Goal: Task Accomplishment & Management: Use online tool/utility

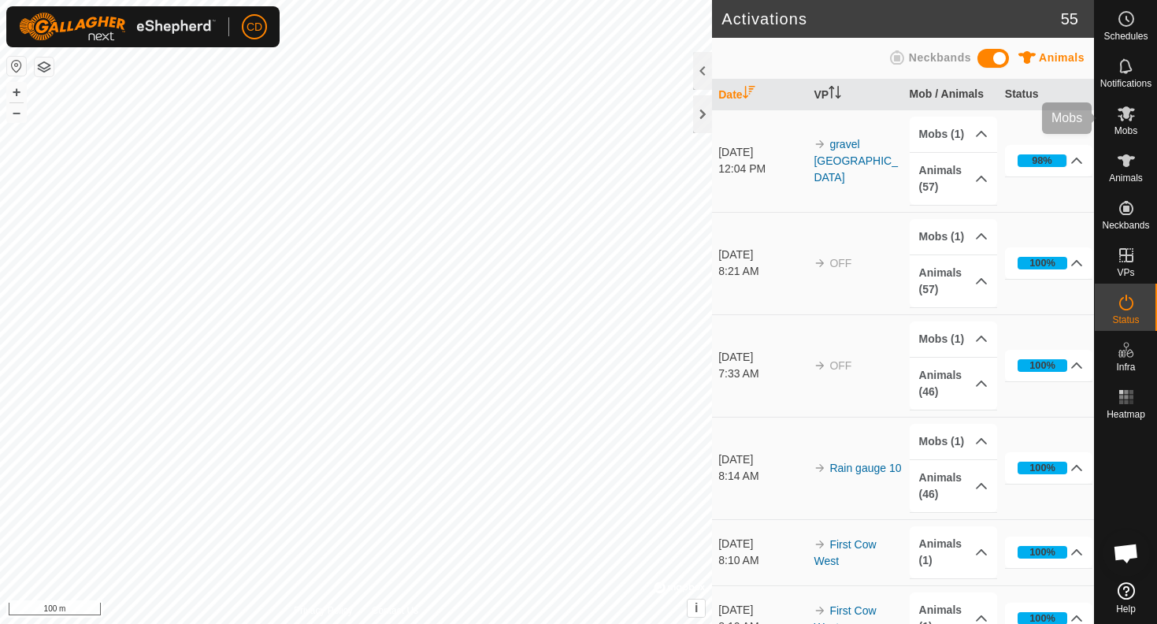
click at [1116, 126] on span "Mobs" at bounding box center [1126, 130] width 23 height 9
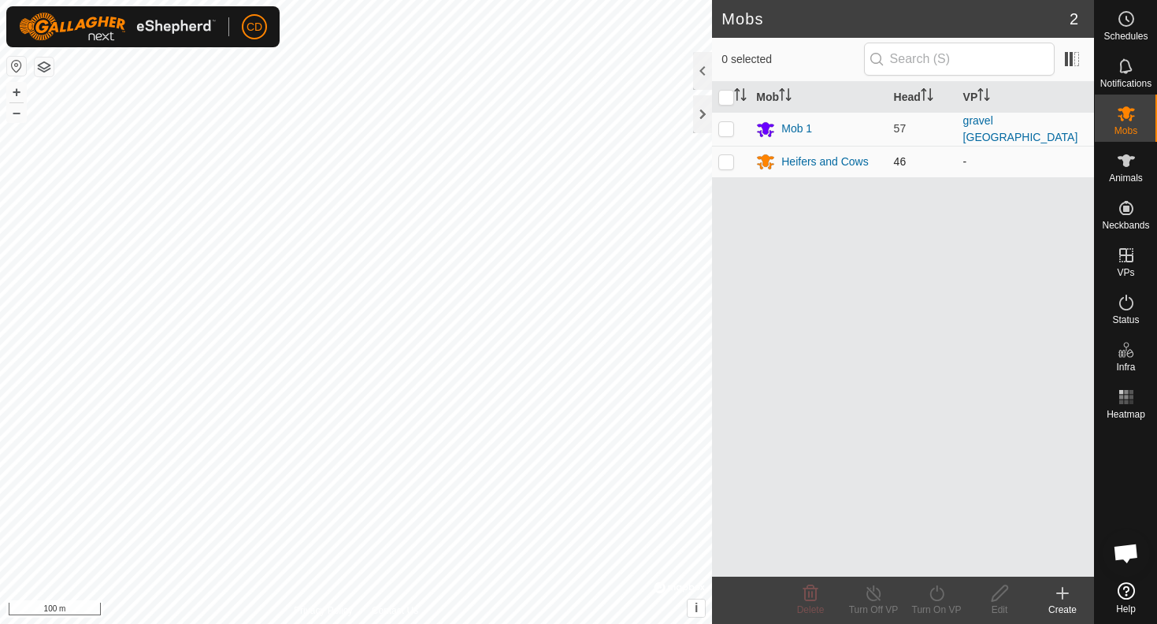
click at [722, 163] on p-checkbox at bounding box center [726, 161] width 16 height 13
checkbox input "true"
click at [934, 603] on div "Turn On VP" at bounding box center [936, 610] width 63 height 14
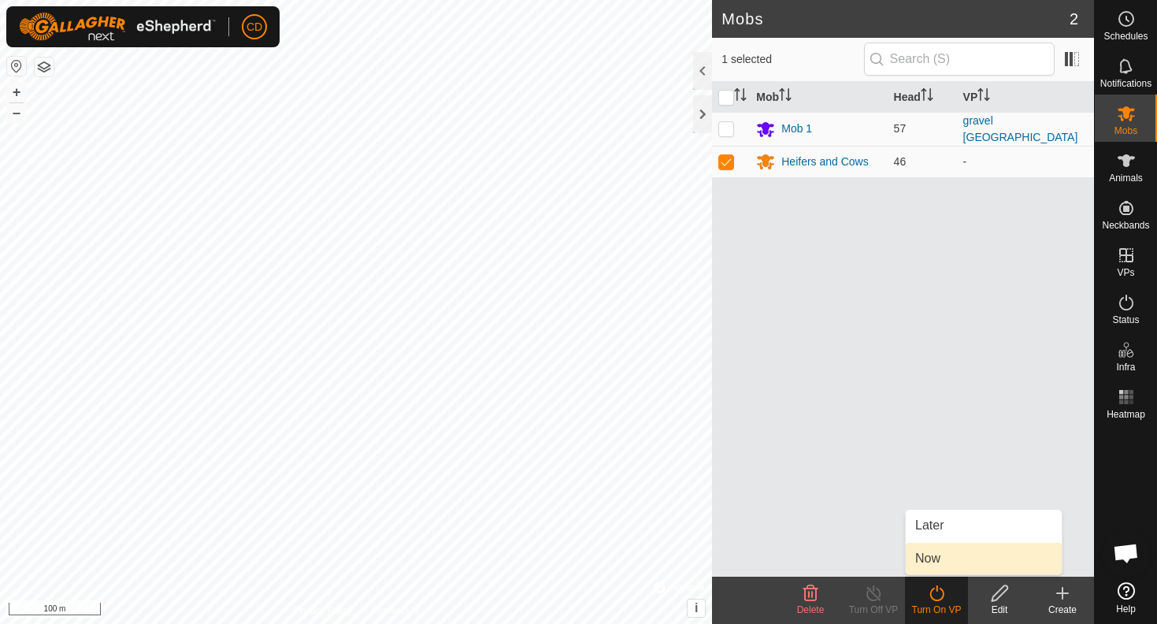
click at [945, 559] on link "Now" at bounding box center [984, 559] width 156 height 32
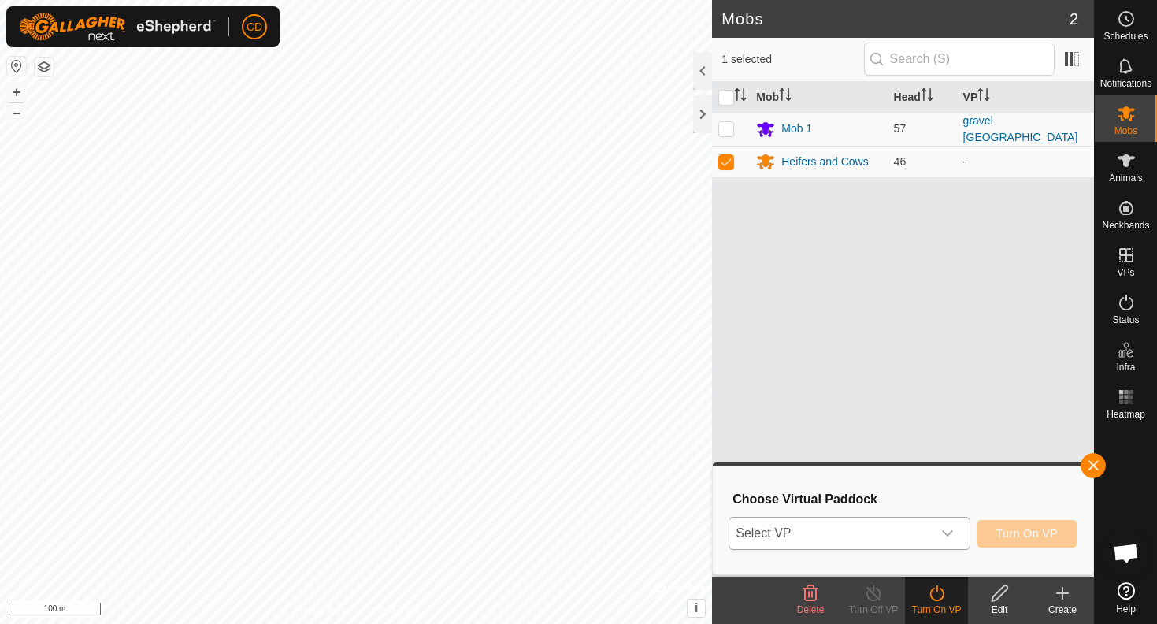
click at [894, 527] on span "Select VP" at bounding box center [830, 534] width 202 height 32
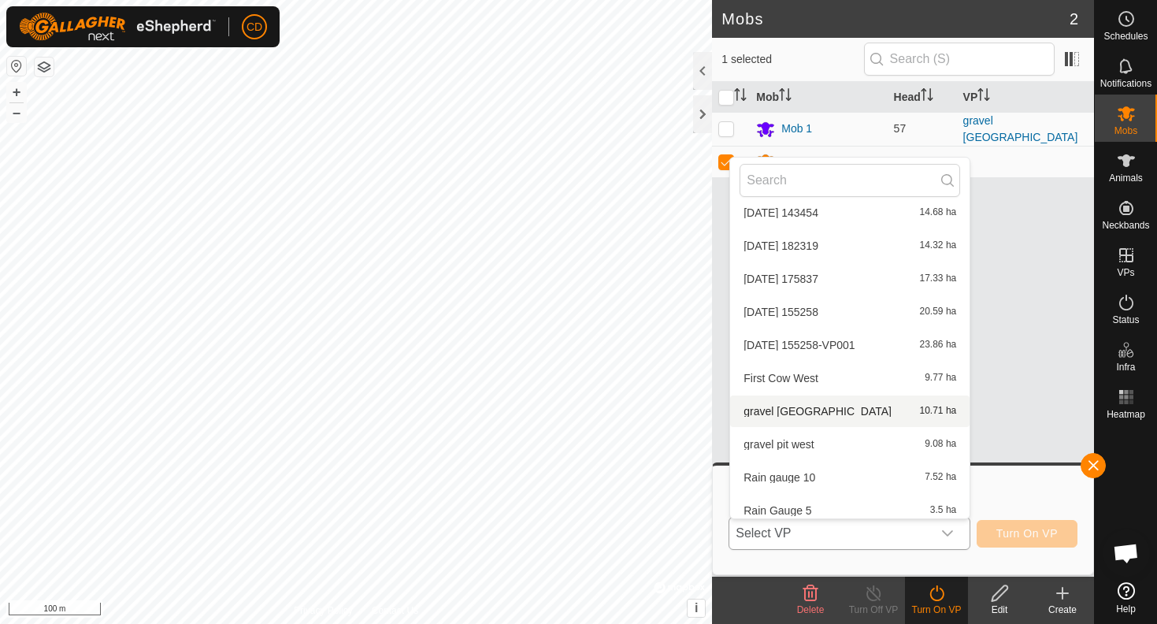
scroll to position [109, 0]
click at [807, 439] on li "gravel pit west 9.08 ha" at bounding box center [849, 445] width 239 height 32
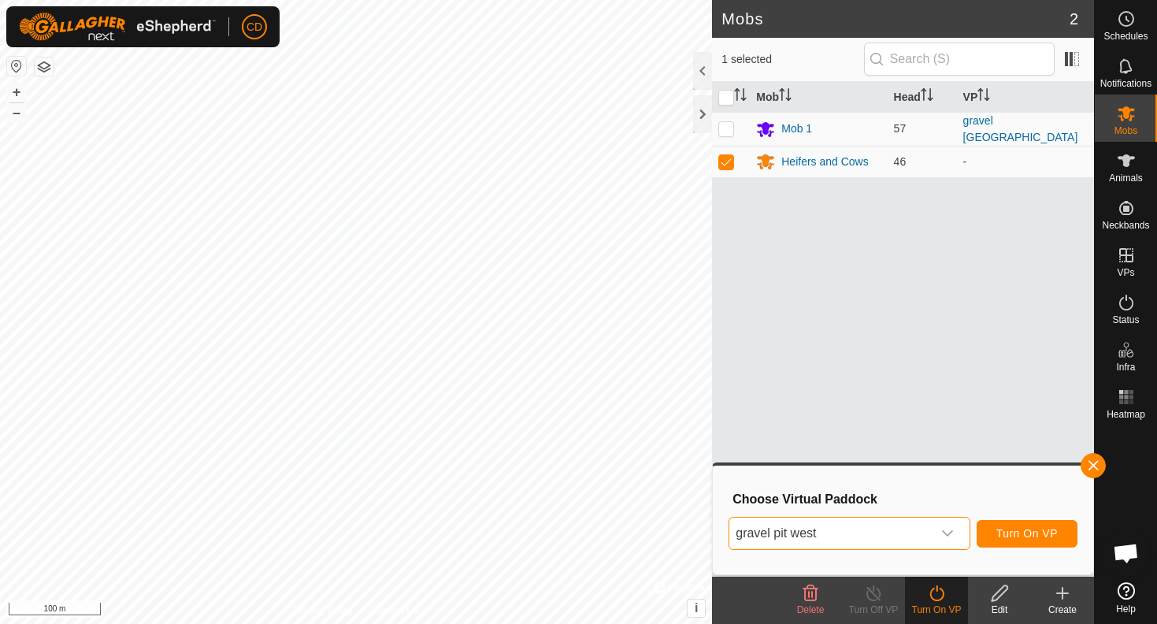
click at [1040, 541] on button "Turn On VP" at bounding box center [1027, 534] width 101 height 28
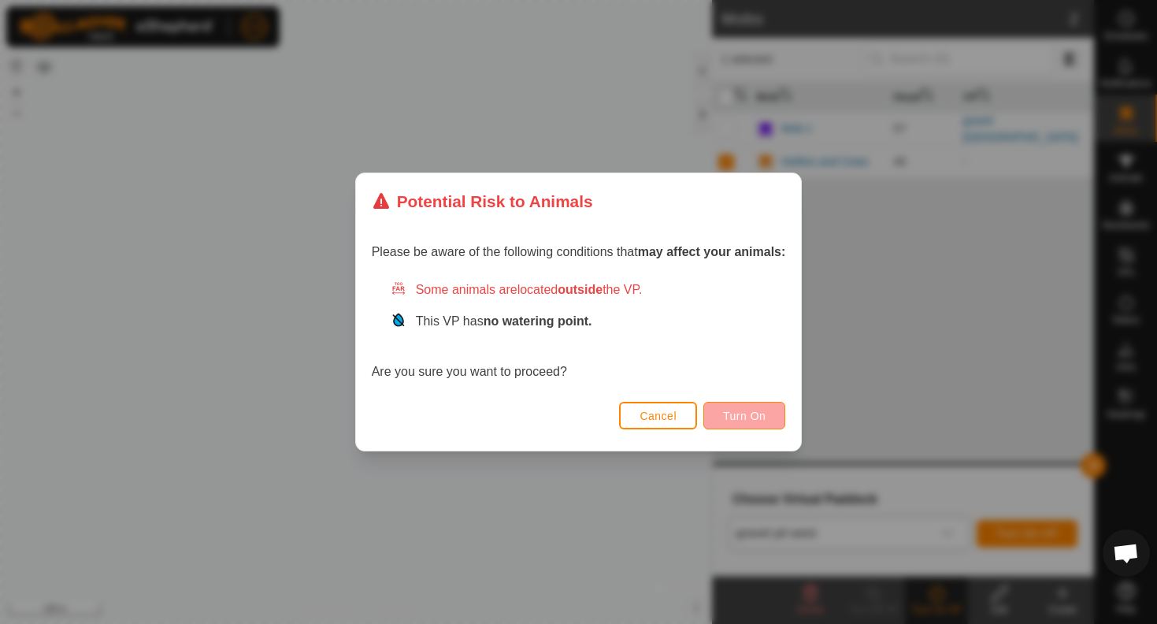
click at [763, 418] on span "Turn On" at bounding box center [744, 416] width 43 height 13
